Goal: Obtain resource: Download file/media

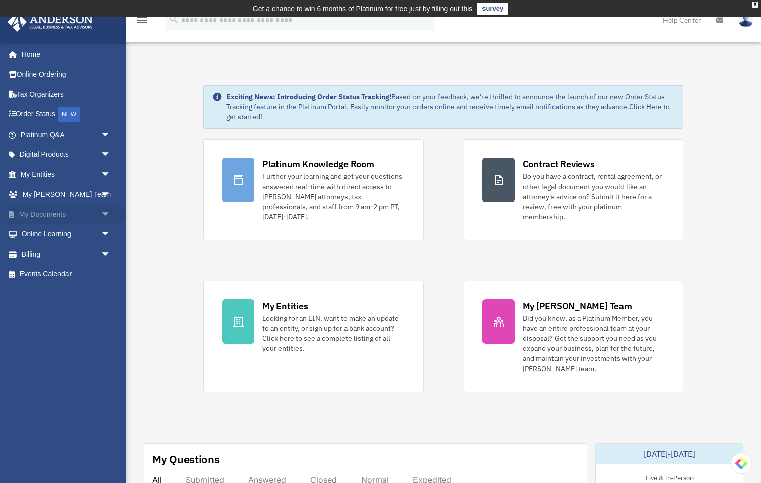
click at [103, 213] on span "arrow_drop_down" at bounding box center [111, 214] width 20 height 21
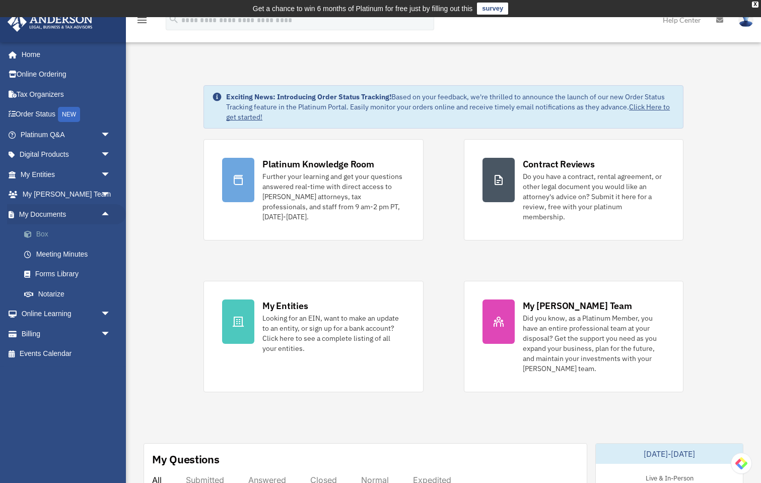
click at [39, 232] on link "Box" at bounding box center [70, 234] width 112 height 20
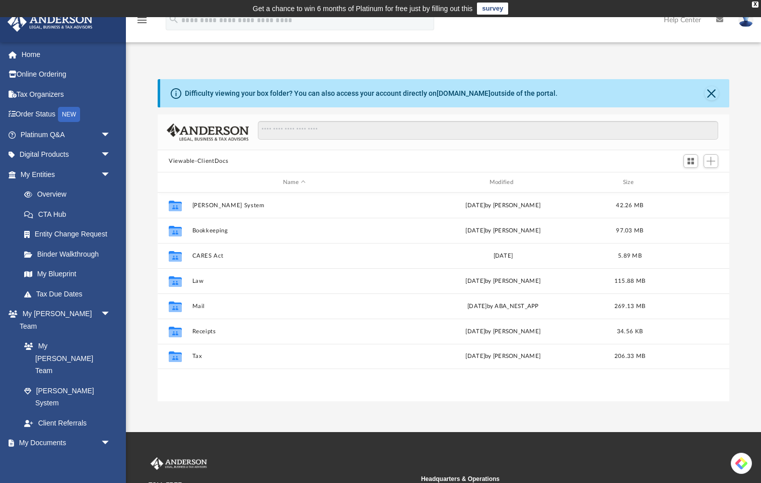
scroll to position [229, 572]
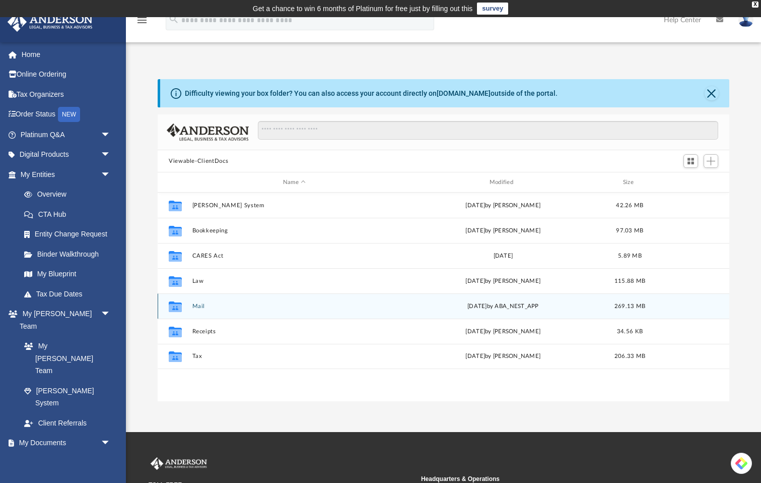
click at [197, 305] on button "Mail" at bounding box center [294, 306] width 205 height 7
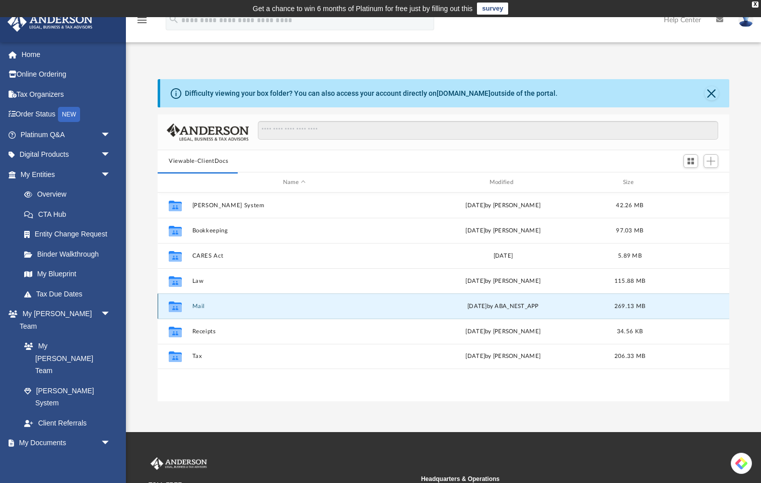
click at [199, 306] on button "Mail" at bounding box center [294, 306] width 205 height 7
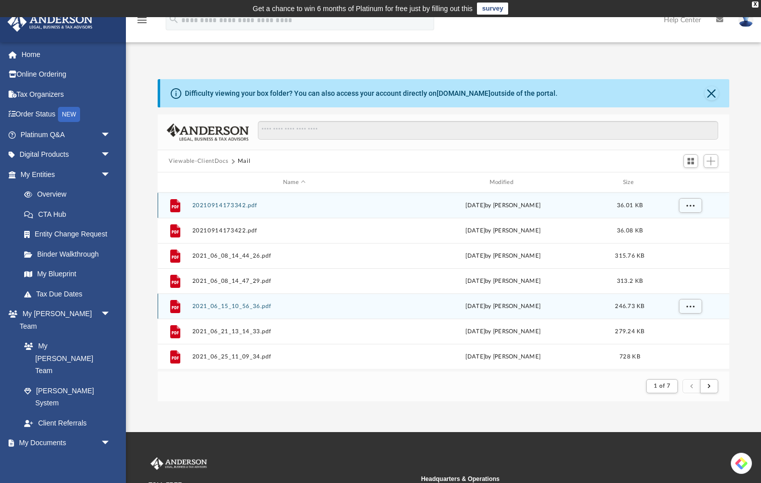
scroll to position [1, 1]
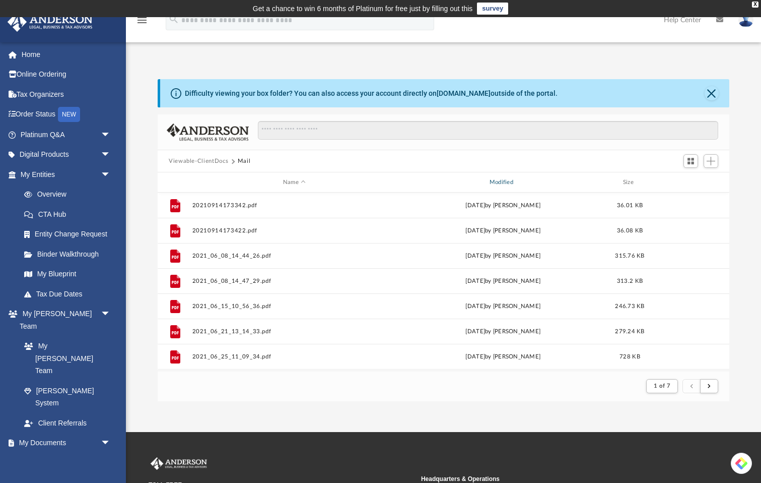
click at [511, 183] on div "Modified" at bounding box center [503, 182] width 205 height 9
click at [517, 181] on span "Modified" at bounding box center [516, 182] width 4 height 4
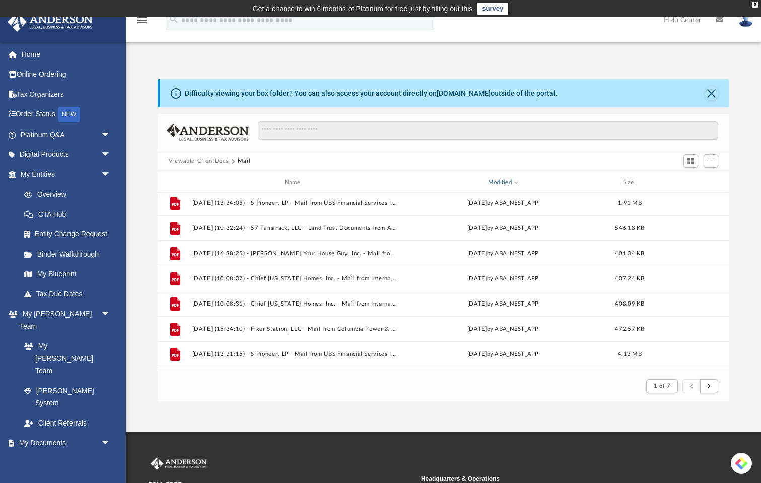
scroll to position [0, 0]
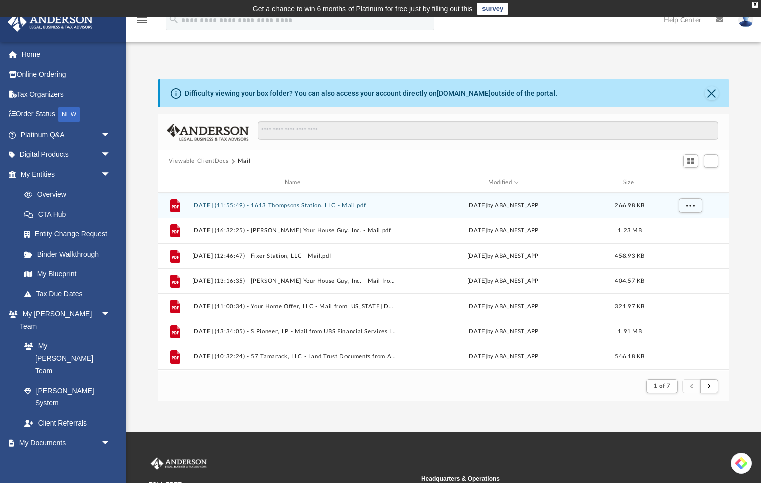
click at [294, 204] on button "[DATE] (11:55:49) - 1613 Thompsons Station, LLC - Mail.pdf" at bounding box center [294, 205] width 205 height 7
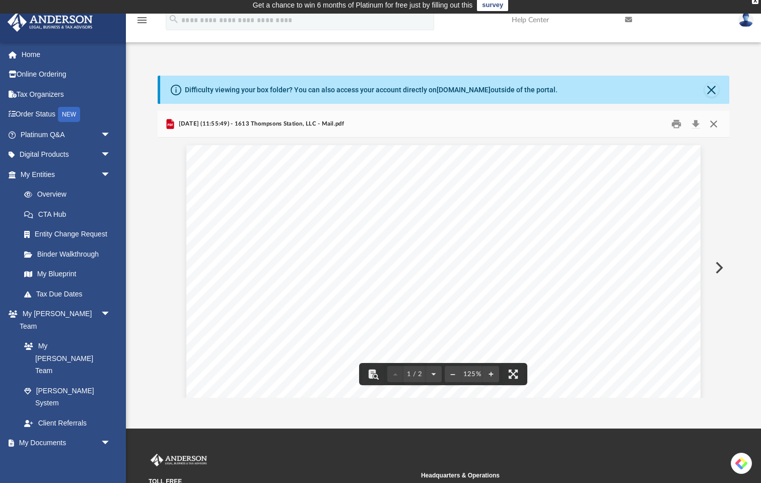
click at [711, 124] on button "Close" at bounding box center [714, 124] width 18 height 16
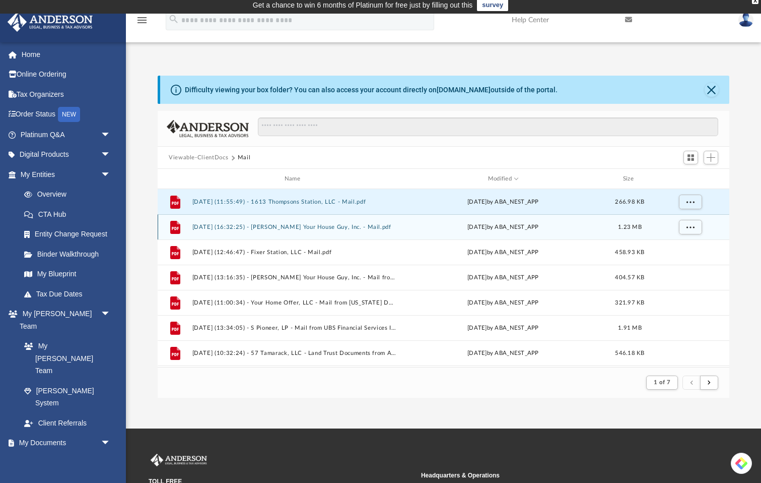
click at [349, 227] on button "[DATE] (16:32:25) - [PERSON_NAME] Your House Guy, Inc. - Mail.pdf" at bounding box center [294, 227] width 205 height 7
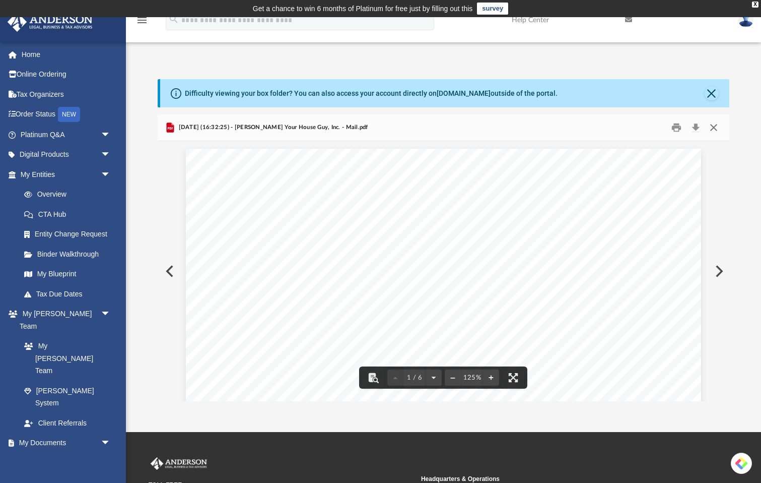
click at [716, 125] on button "Close" at bounding box center [714, 128] width 18 height 16
